Goal: Connect with others: Connect with other users

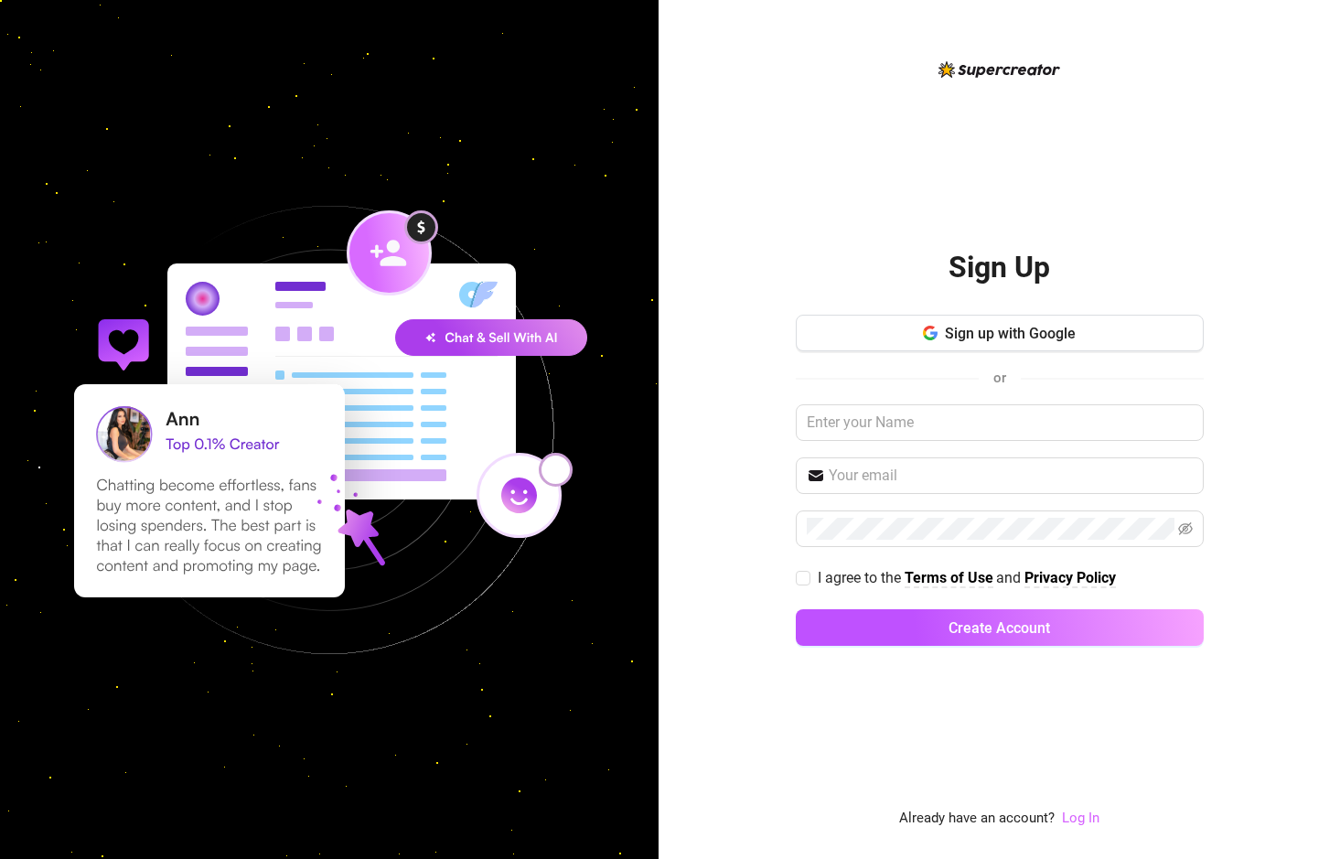
click at [1094, 821] on link "Log In" at bounding box center [1081, 817] width 38 height 16
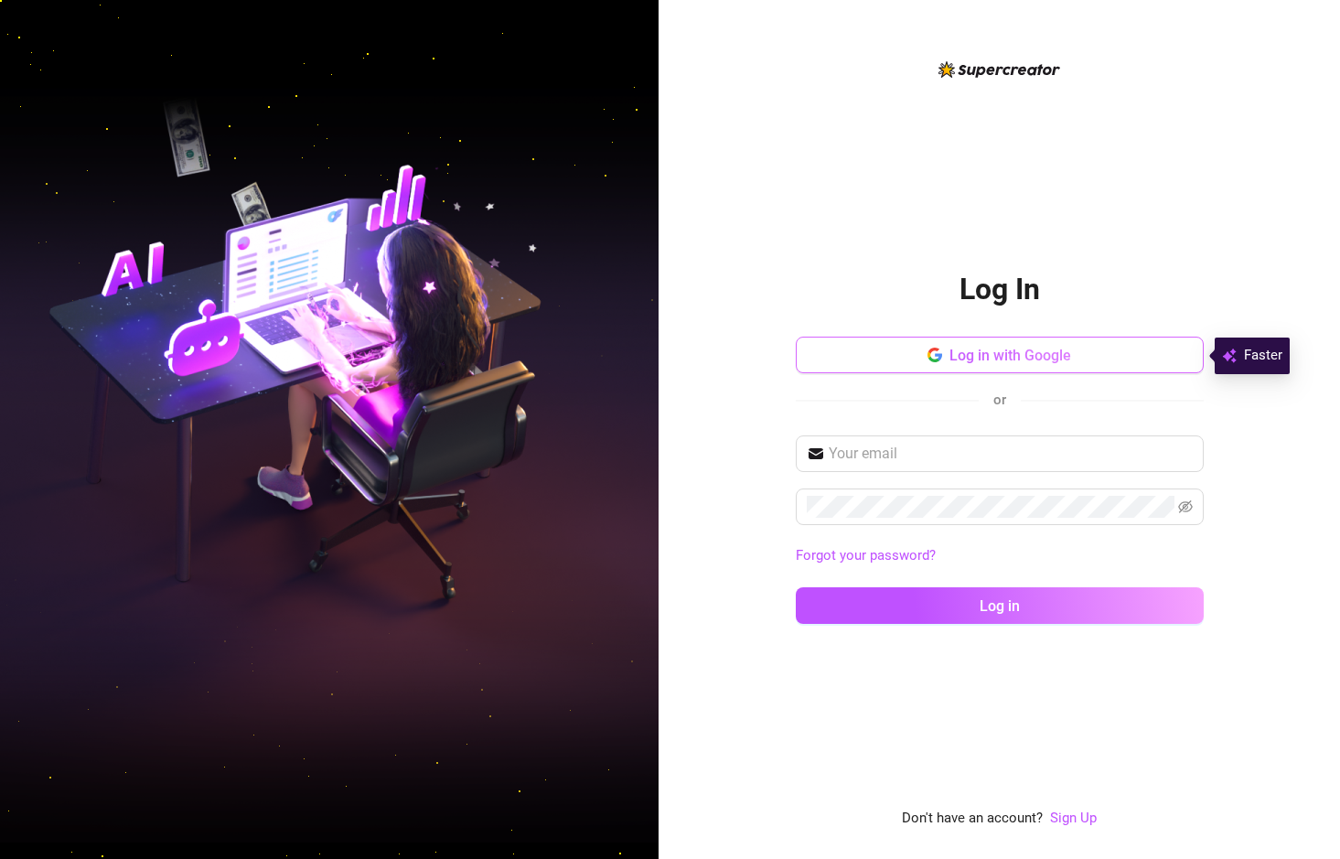
click at [997, 348] on span "Log in with Google" at bounding box center [1010, 355] width 122 height 17
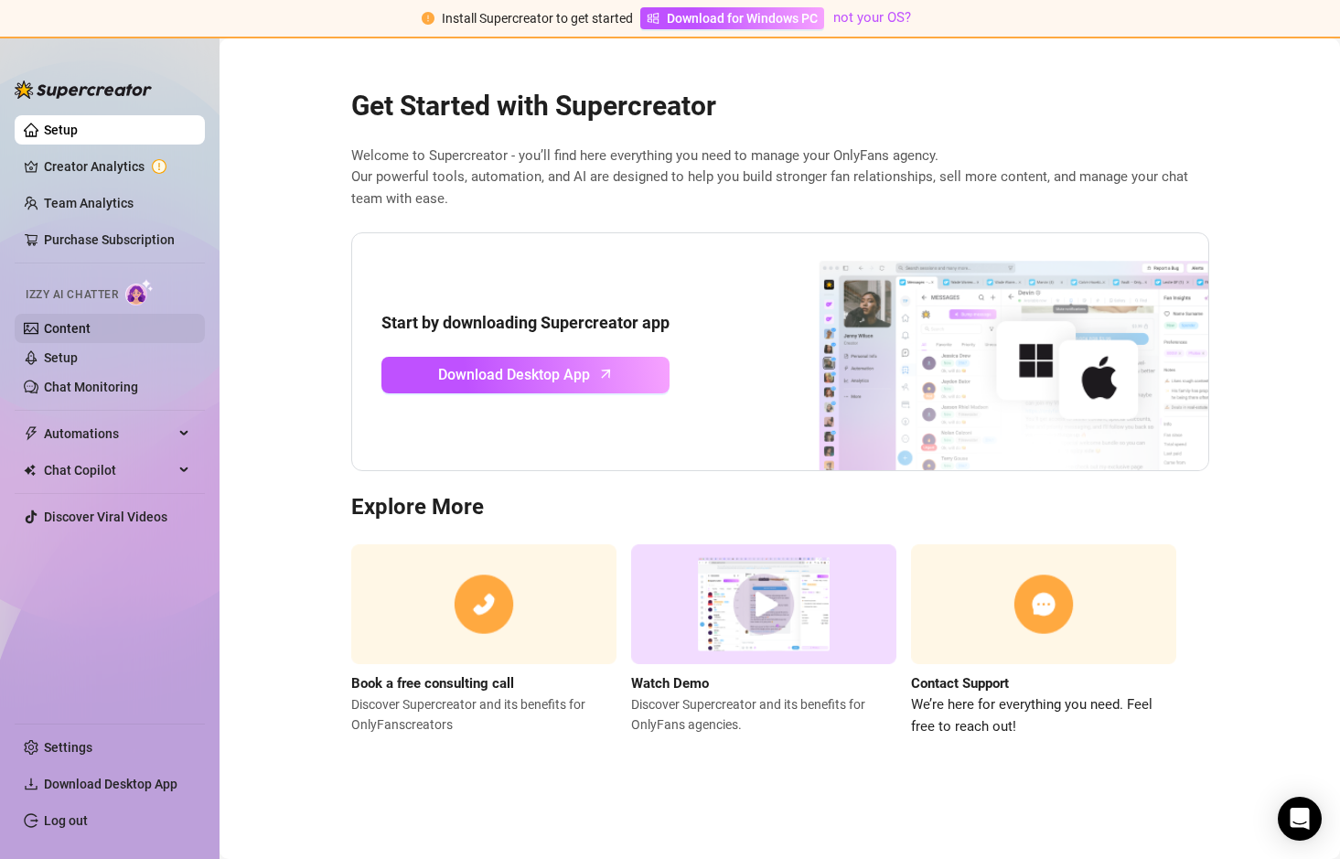
click at [84, 321] on link "Content" at bounding box center [67, 328] width 47 height 15
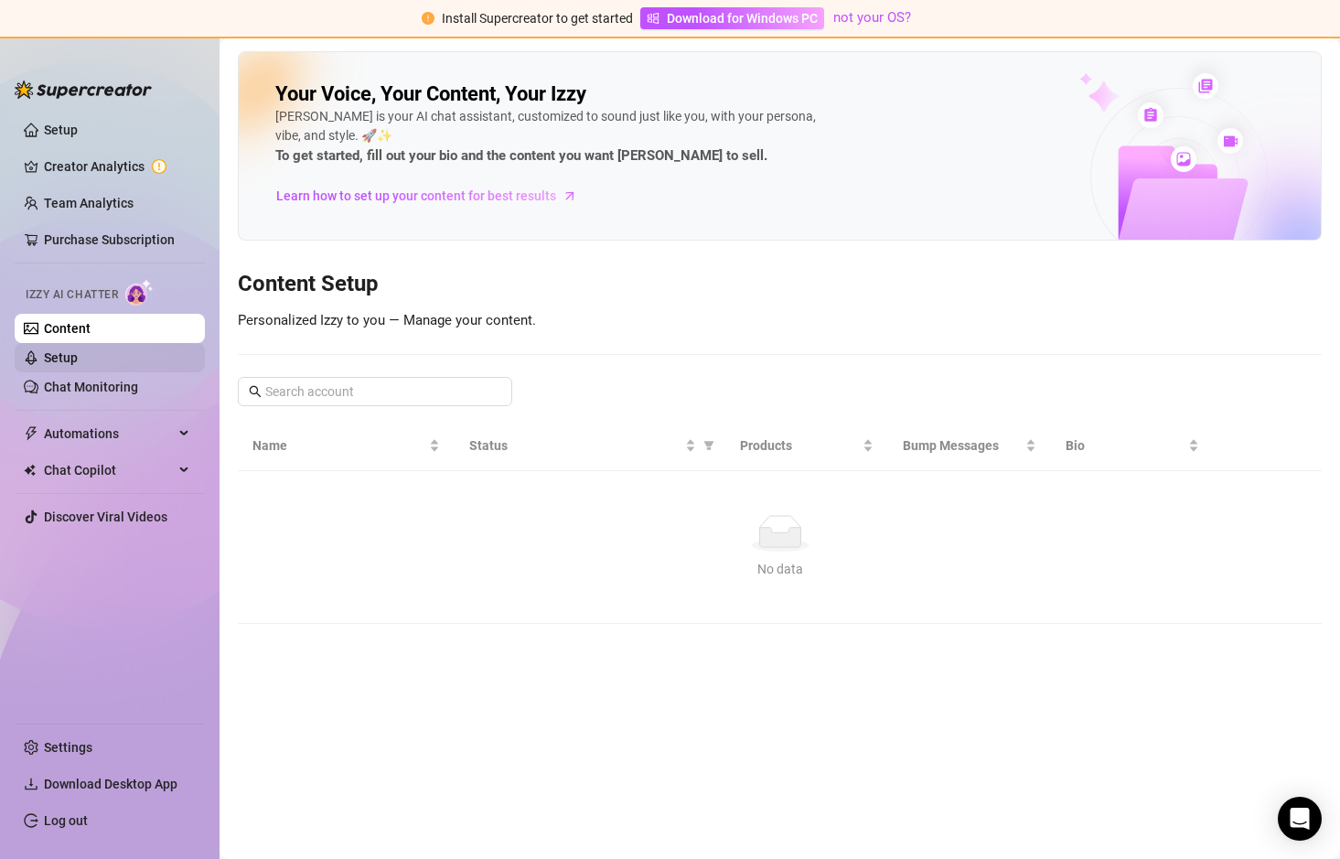
click at [78, 362] on link "Setup" at bounding box center [61, 357] width 34 height 15
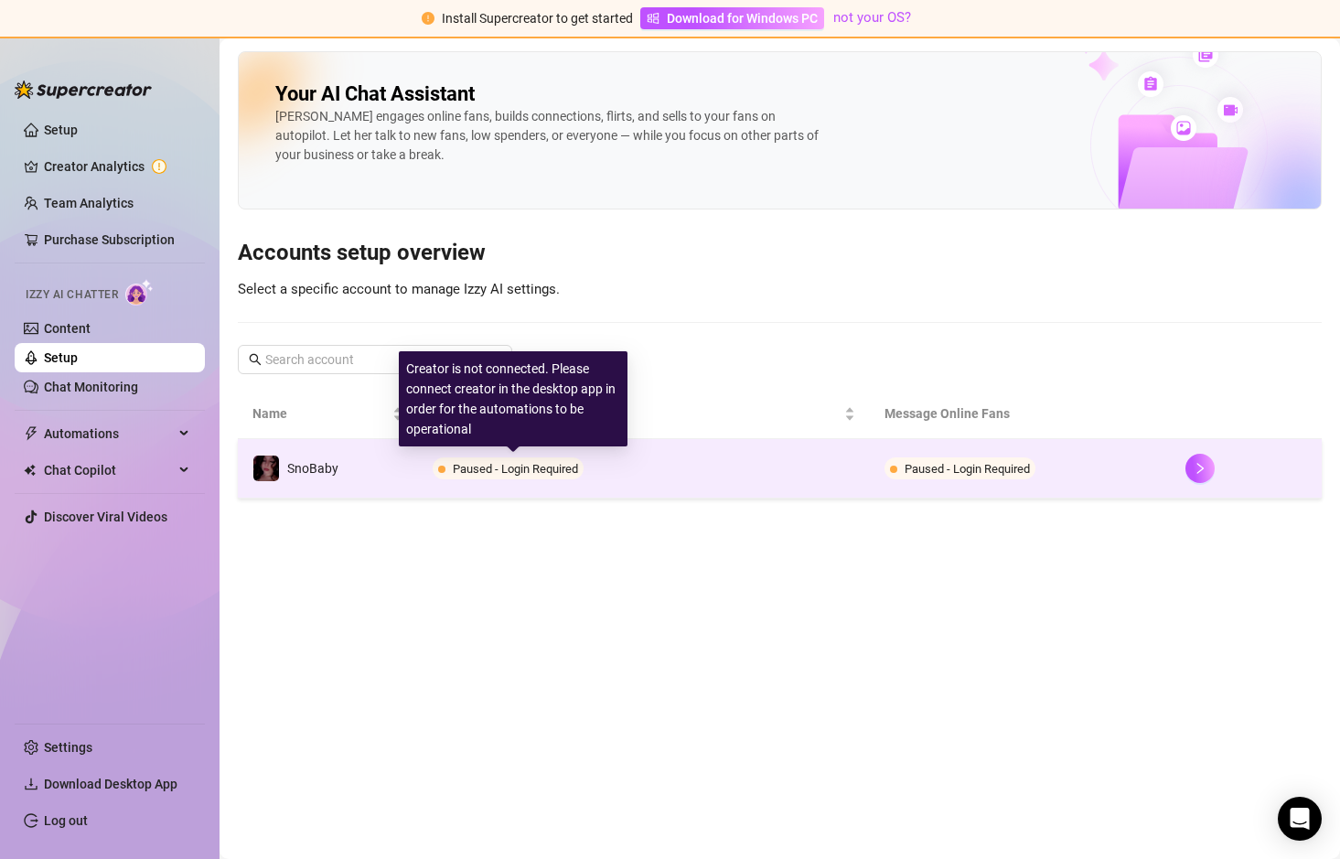
click at [552, 470] on span "Paused - Login Required" at bounding box center [515, 469] width 125 height 14
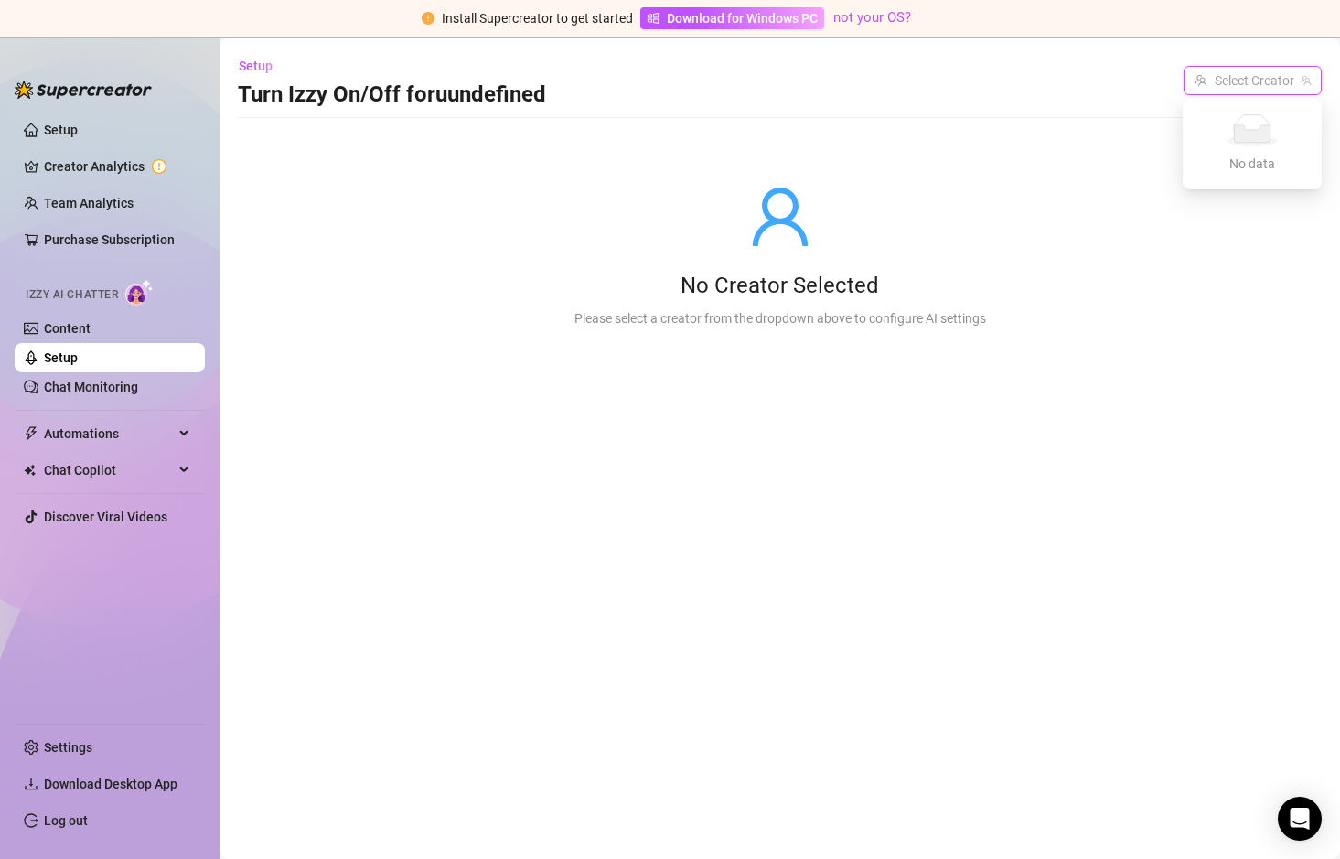
click at [1271, 80] on input "search" at bounding box center [1245, 80] width 100 height 27
drag, startPoint x: 832, startPoint y: 151, endPoint x: 750, endPoint y: 173, distance: 85.2
click at [827, 154] on div "No Creator Selected Please select a creator from the dropdown above to configur…" at bounding box center [780, 256] width 470 height 232
click at [119, 155] on link "Creator Analytics" at bounding box center [117, 166] width 146 height 29
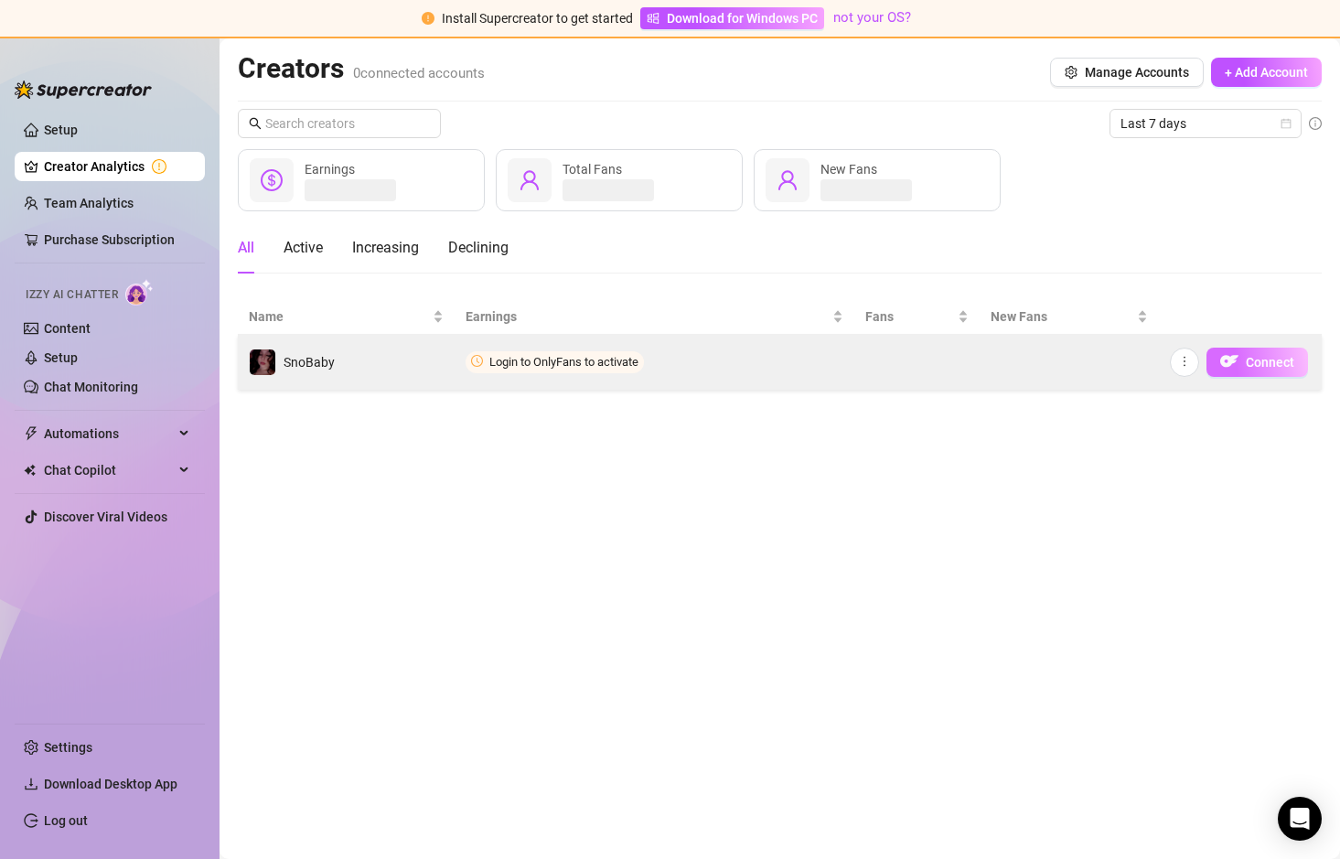
click at [1248, 364] on span "Connect" at bounding box center [1270, 362] width 48 height 15
click at [1252, 370] on button "Connect" at bounding box center [1257, 362] width 102 height 29
click at [1256, 362] on span "Connect" at bounding box center [1270, 362] width 48 height 15
click at [1191, 360] on icon "more" at bounding box center [1184, 361] width 13 height 13
click at [1230, 359] on img "button" at bounding box center [1229, 361] width 18 height 18
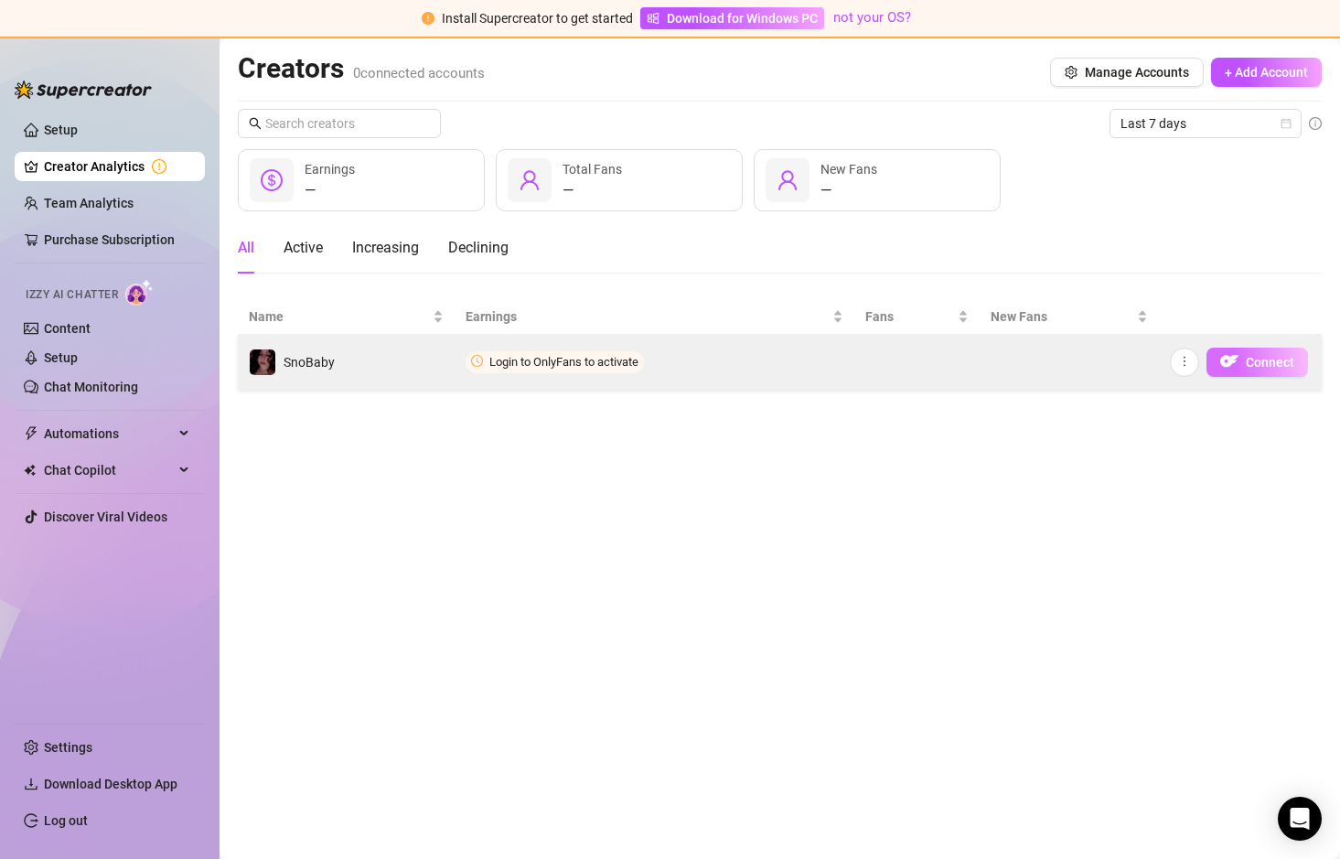
click at [1245, 360] on button "Connect" at bounding box center [1257, 362] width 102 height 29
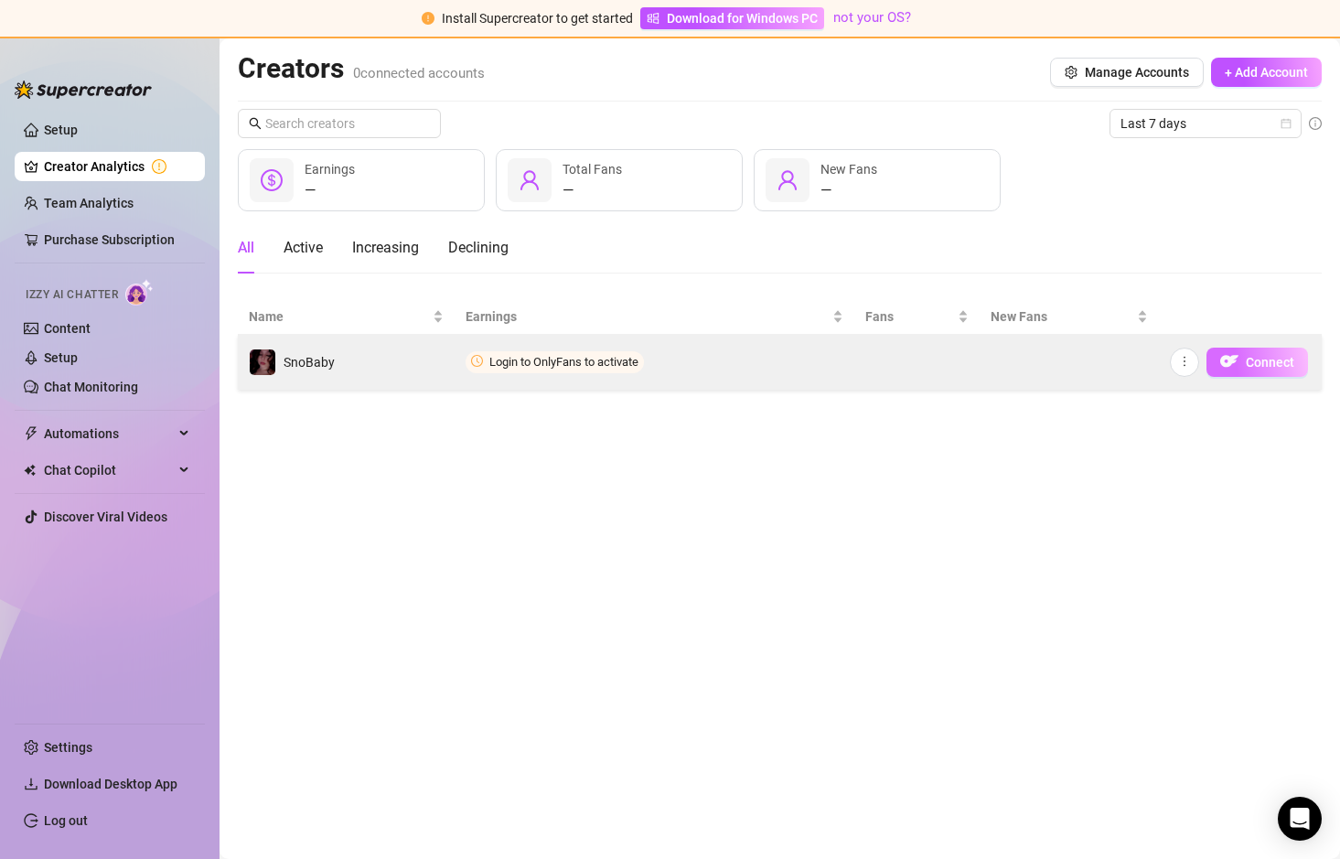
click at [1245, 360] on button "Connect" at bounding box center [1257, 362] width 102 height 29
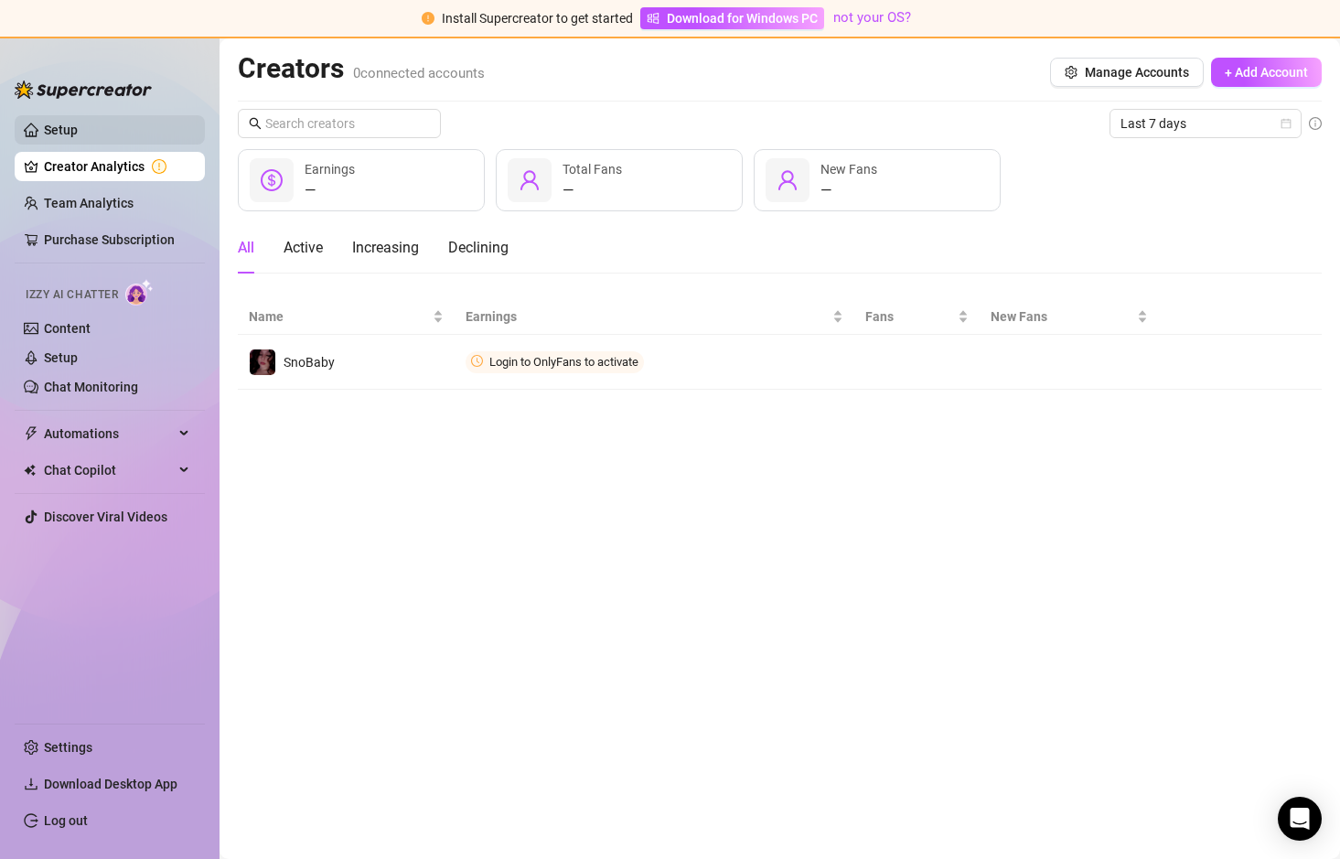
click at [78, 128] on link "Setup" at bounding box center [61, 130] width 34 height 15
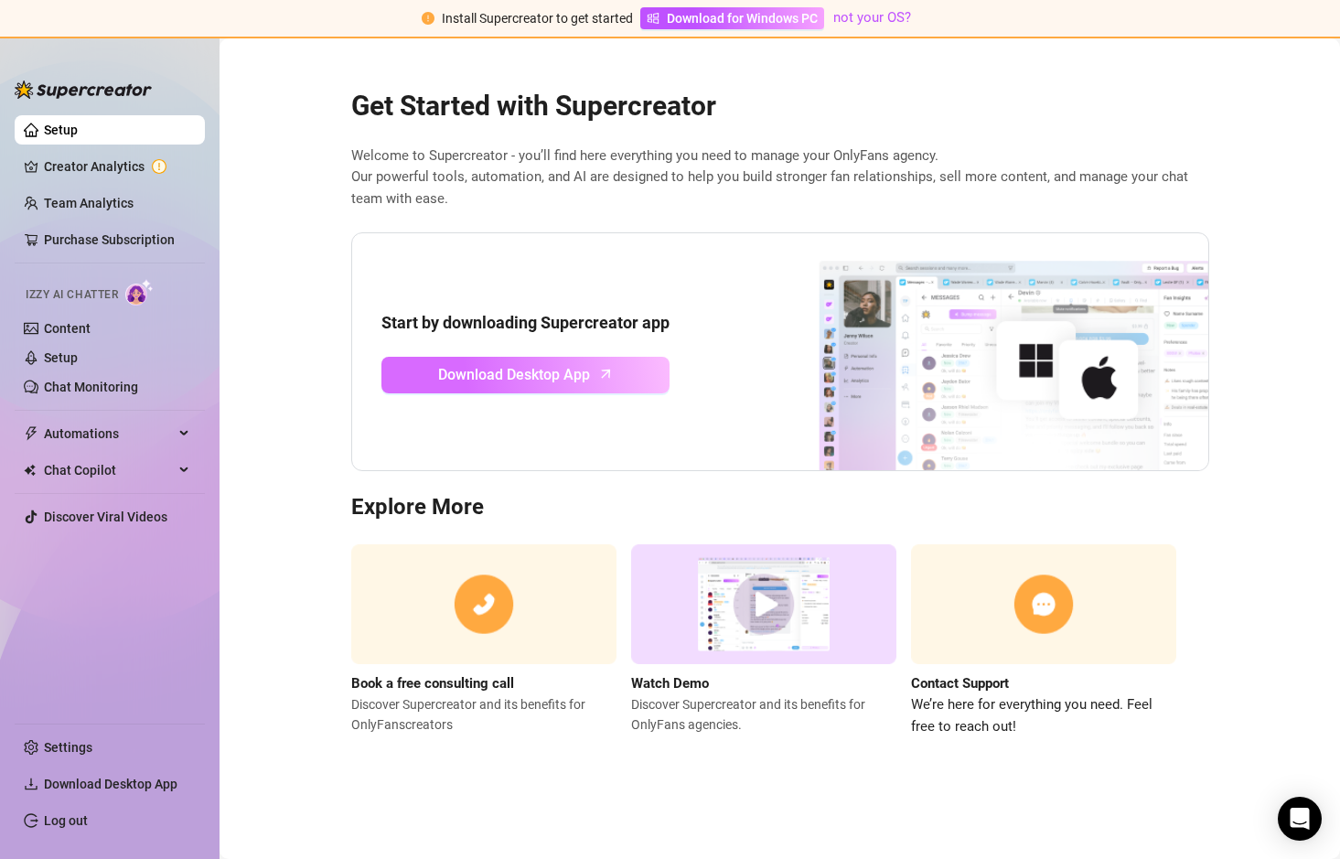
click at [530, 379] on span "Download Desktop App" at bounding box center [514, 374] width 152 height 23
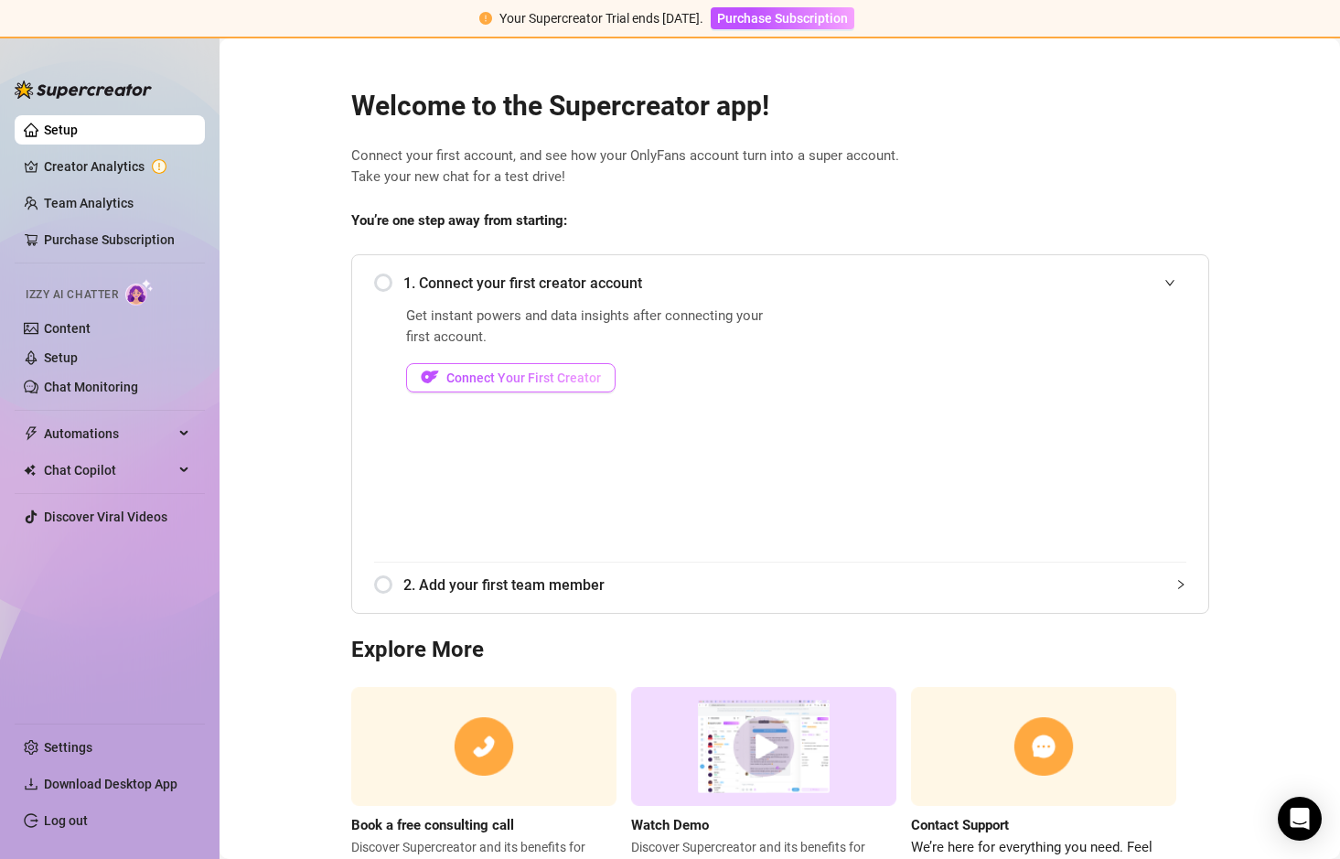
click at [518, 383] on span "Connect Your First Creator" at bounding box center [523, 377] width 155 height 15
